Goal: Task Accomplishment & Management: Manage account settings

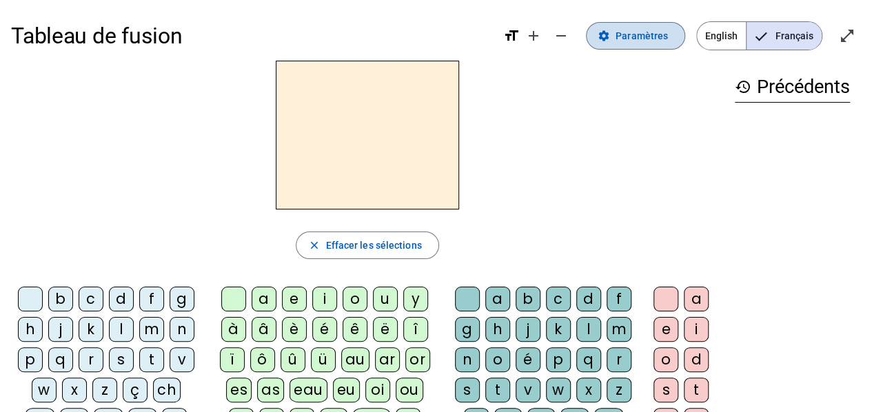
click at [627, 32] on span "Paramètres" at bounding box center [642, 36] width 52 height 17
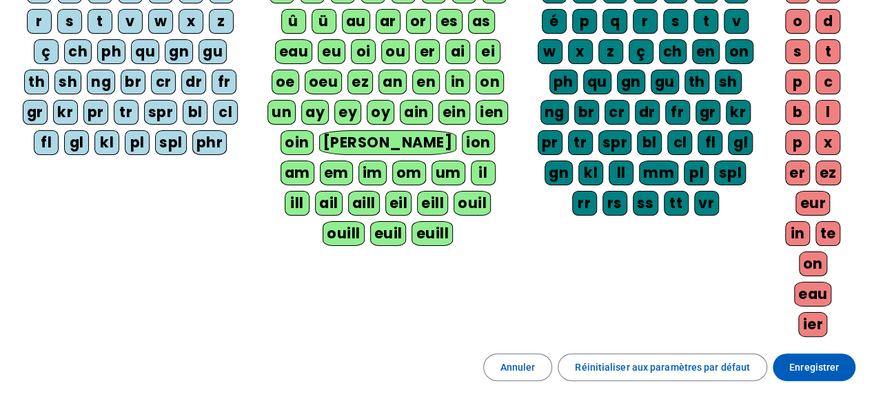
scroll to position [294, 0]
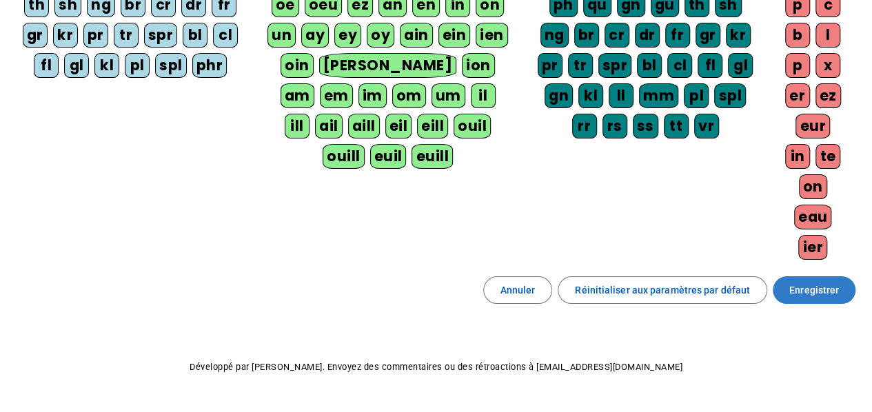
click at [826, 282] on span "Enregistrer" at bounding box center [814, 290] width 50 height 17
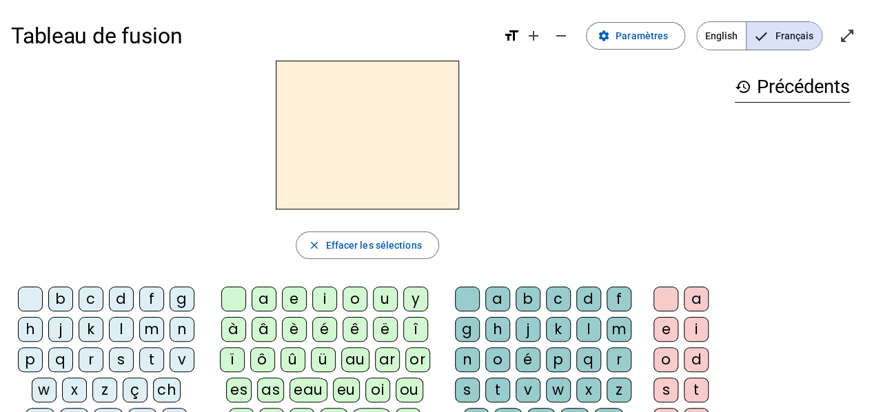
click at [68, 294] on div "b" at bounding box center [60, 299] width 25 height 25
click at [262, 299] on div "a" at bounding box center [264, 299] width 25 height 25
click at [478, 363] on div "n" at bounding box center [467, 359] width 25 height 25
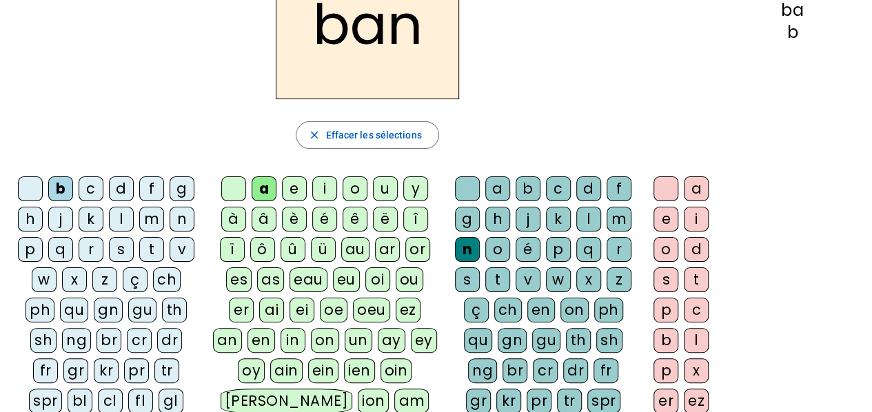
scroll to position [103, 0]
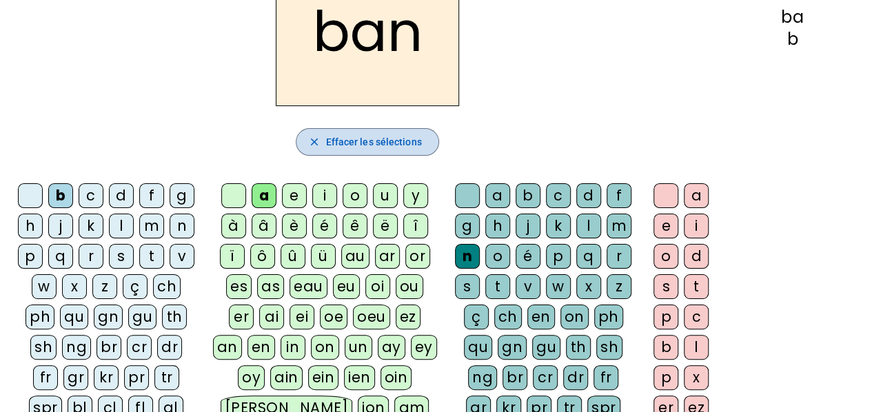
click at [376, 136] on span "Effacer les sélections" at bounding box center [373, 142] width 96 height 17
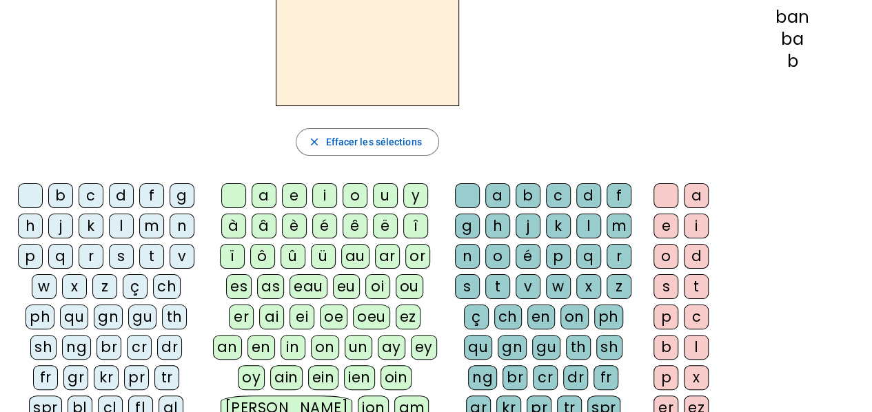
scroll to position [0, 0]
